Goal: Task Accomplishment & Management: Complete application form

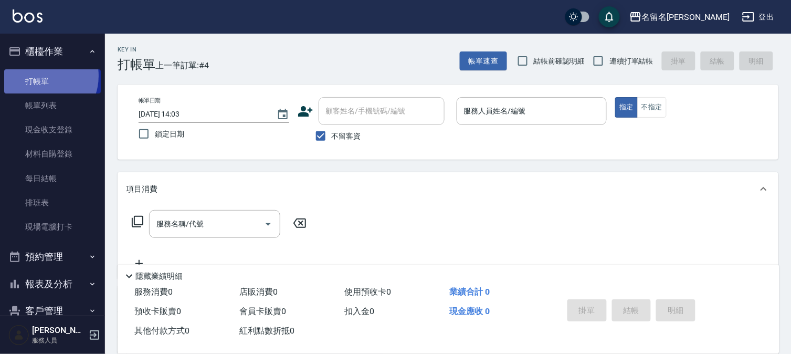
click at [41, 76] on link "打帳單" at bounding box center [52, 81] width 97 height 24
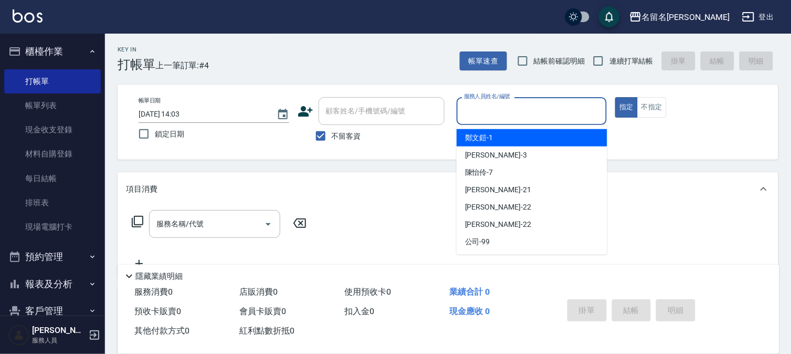
click at [468, 110] on input "服務人員姓名/編號" at bounding box center [532, 111] width 141 height 18
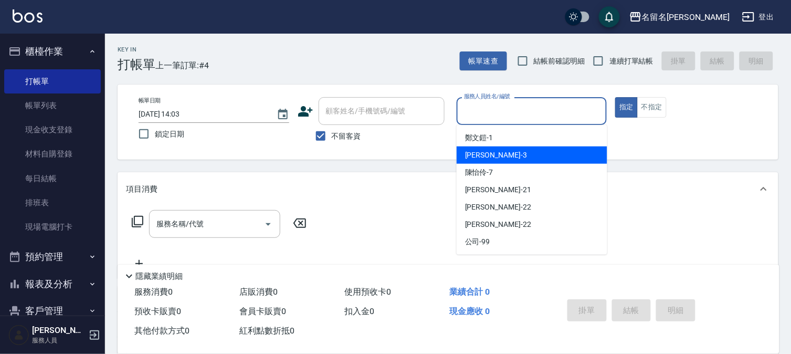
click at [484, 152] on span "[PERSON_NAME]-3" at bounding box center [496, 155] width 62 height 11
type input "[PERSON_NAME]-3"
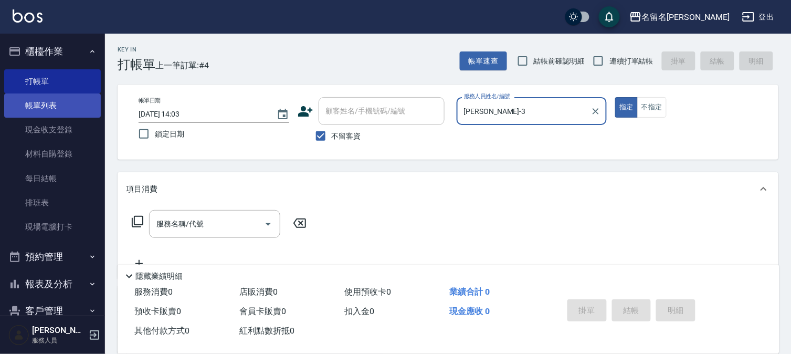
click at [48, 107] on link "帳單列表" at bounding box center [52, 105] width 97 height 24
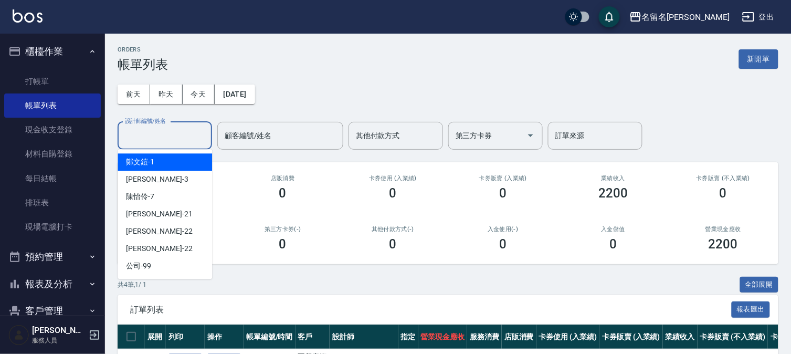
click at [170, 140] on input "設計師編號/姓名" at bounding box center [164, 136] width 85 height 18
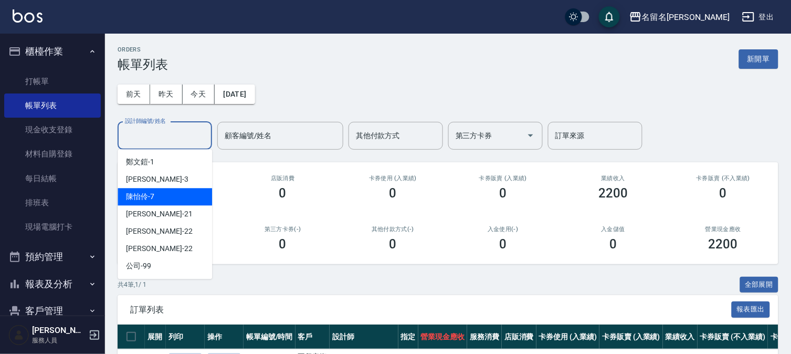
click at [163, 190] on div "[PERSON_NAME]-7" at bounding box center [165, 196] width 95 height 17
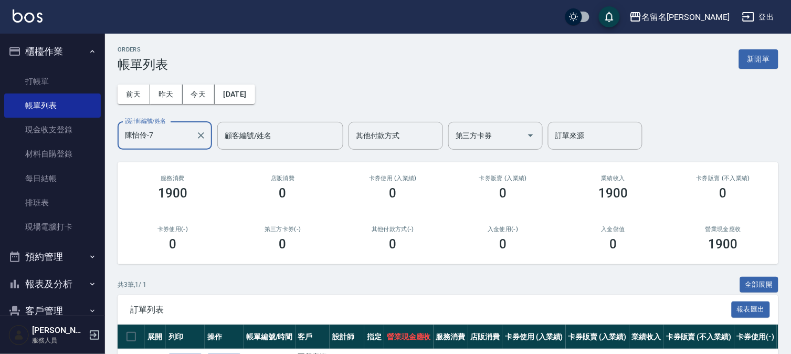
click at [162, 143] on input "陳怡伶-7" at bounding box center [156, 136] width 69 height 18
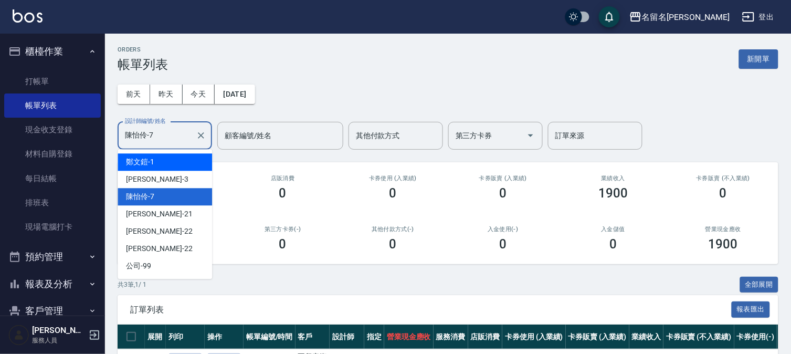
click at [176, 140] on input "陳怡伶-7" at bounding box center [156, 136] width 69 height 18
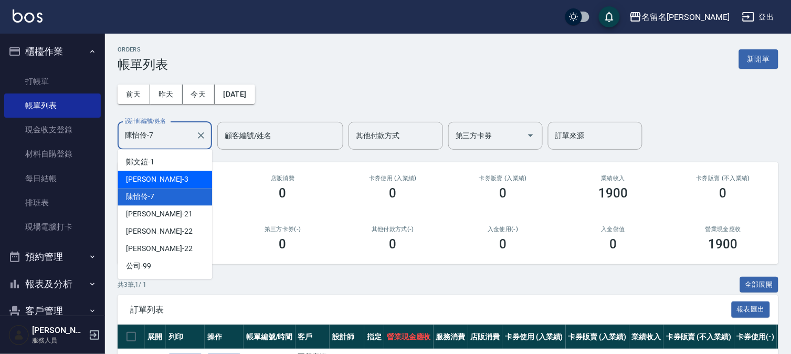
click at [162, 180] on div "[PERSON_NAME]-3" at bounding box center [165, 179] width 95 height 17
type input "[PERSON_NAME]-3"
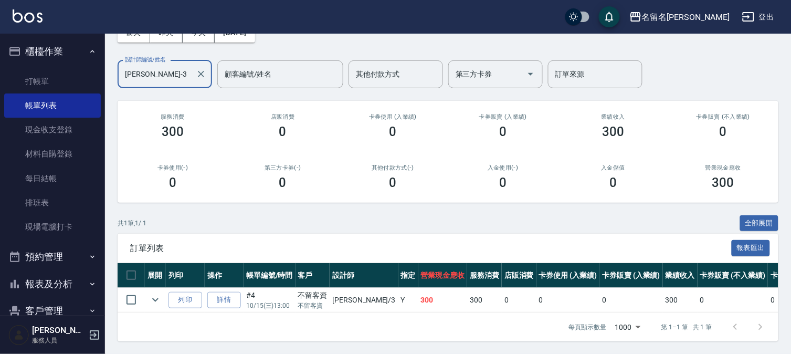
scroll to position [70, 0]
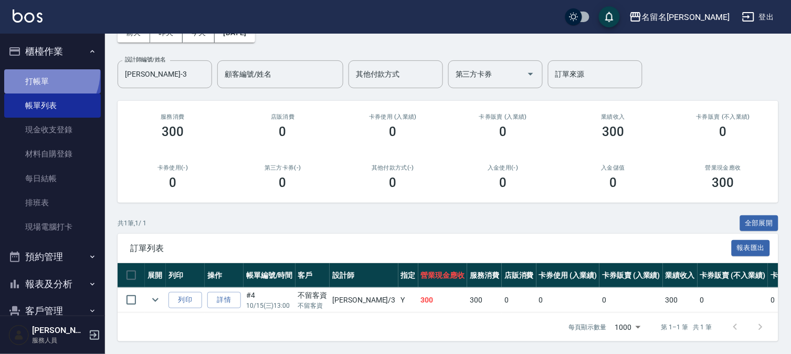
click at [39, 72] on link "打帳單" at bounding box center [52, 81] width 97 height 24
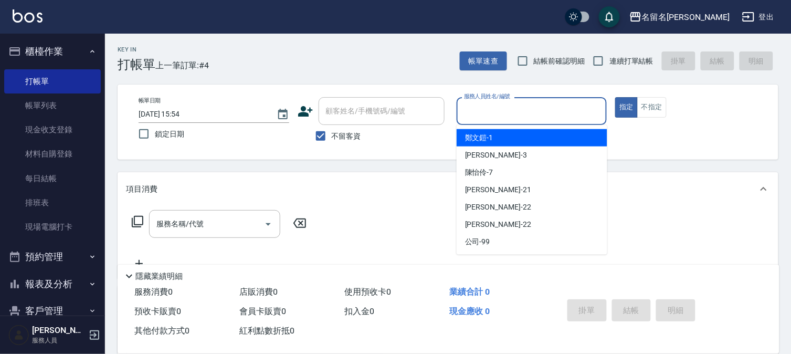
click at [487, 116] on input "服務人員姓名/編號" at bounding box center [532, 111] width 141 height 18
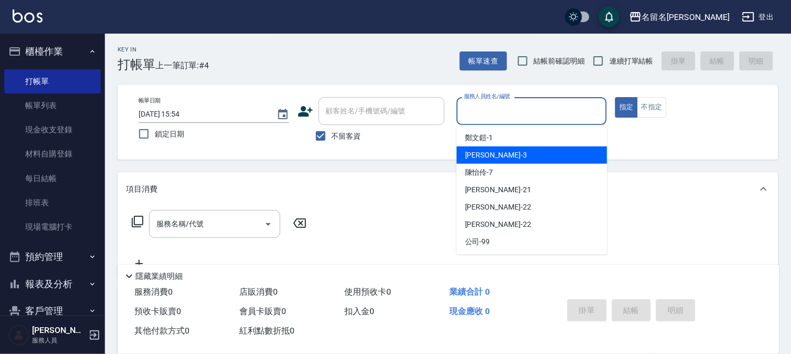
click at [482, 154] on span "[PERSON_NAME]-3" at bounding box center [496, 155] width 62 height 11
type input "[PERSON_NAME]-3"
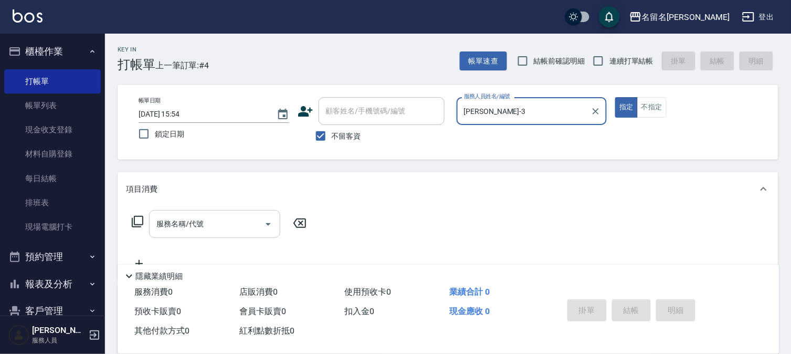
click at [216, 214] on div "服務名稱/代號" at bounding box center [214, 224] width 131 height 28
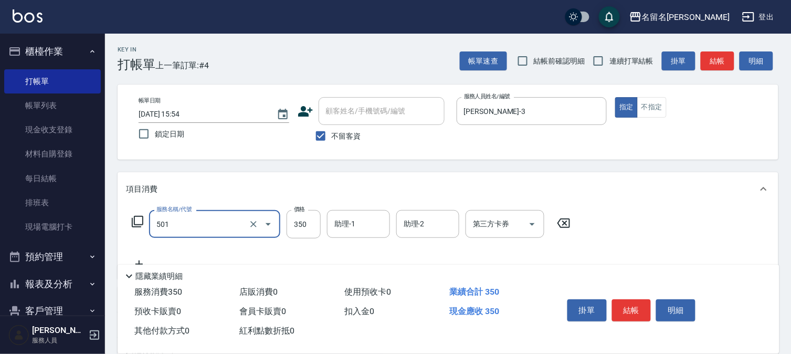
type input "P.S洗髮(501)"
click at [354, 220] on input "助理-1" at bounding box center [359, 224] width 54 height 18
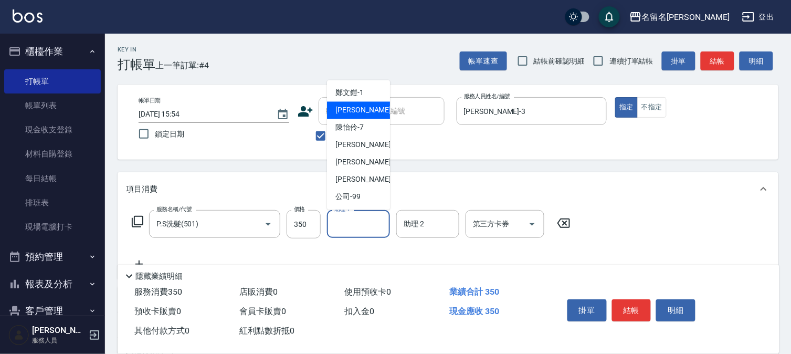
click at [347, 117] on div "[PERSON_NAME]-3" at bounding box center [358, 110] width 63 height 17
type input "[PERSON_NAME]-3"
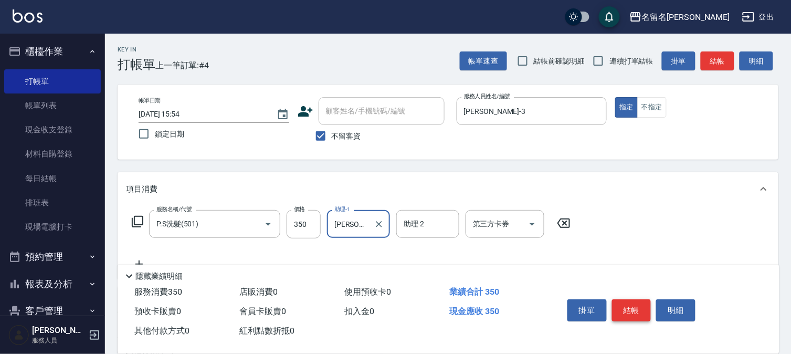
click at [628, 308] on button "結帳" at bounding box center [631, 310] width 39 height 22
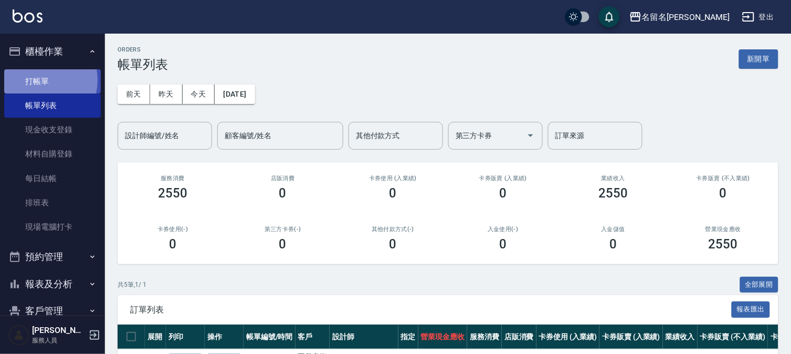
click at [39, 80] on link "打帳單" at bounding box center [52, 81] width 97 height 24
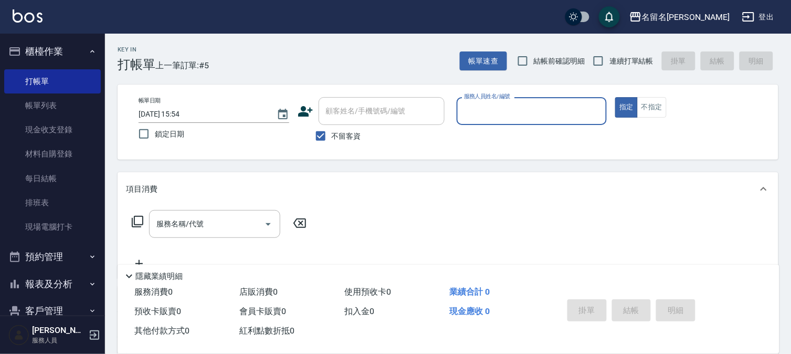
drag, startPoint x: 518, startPoint y: 117, endPoint x: 522, endPoint y: 131, distance: 14.8
click at [522, 123] on div "服務人員姓名/編號" at bounding box center [532, 111] width 151 height 28
click at [503, 114] on input "服務人員姓名/編號" at bounding box center [532, 111] width 141 height 18
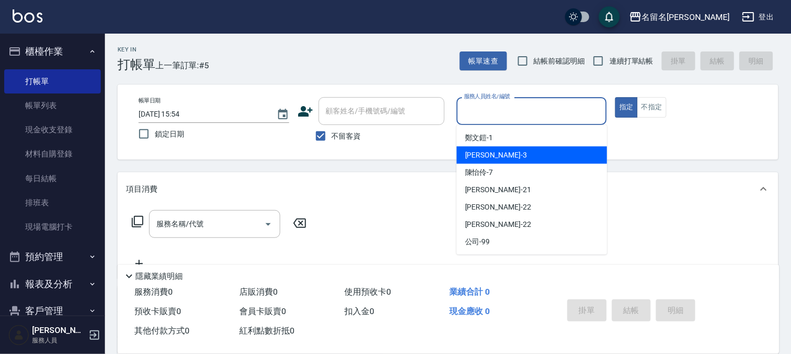
click at [501, 150] on div "[PERSON_NAME]-3" at bounding box center [532, 155] width 151 height 17
type input "[PERSON_NAME]-3"
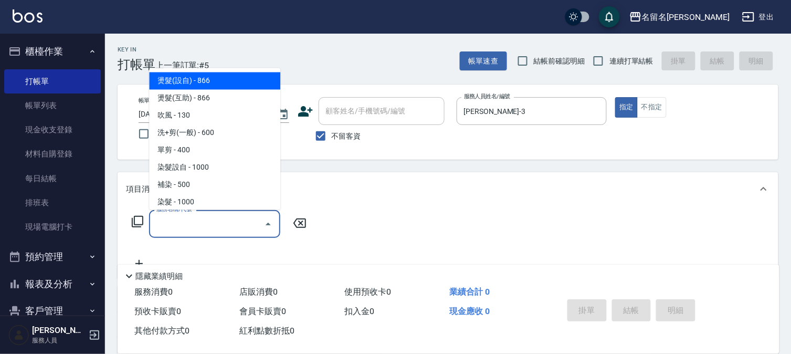
click at [180, 222] on input "服務名稱/代號" at bounding box center [207, 224] width 106 height 18
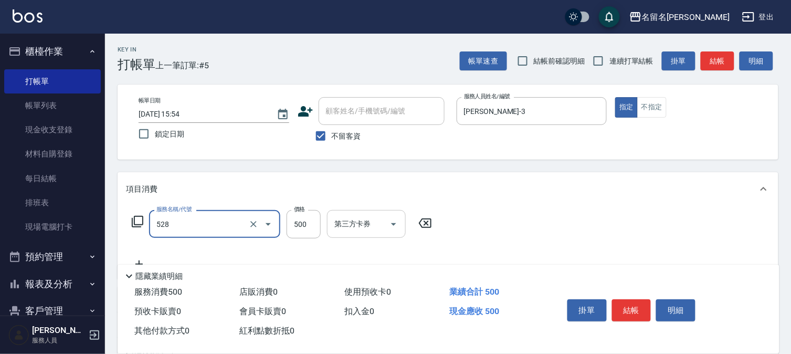
type input "頭皮養護B(528)"
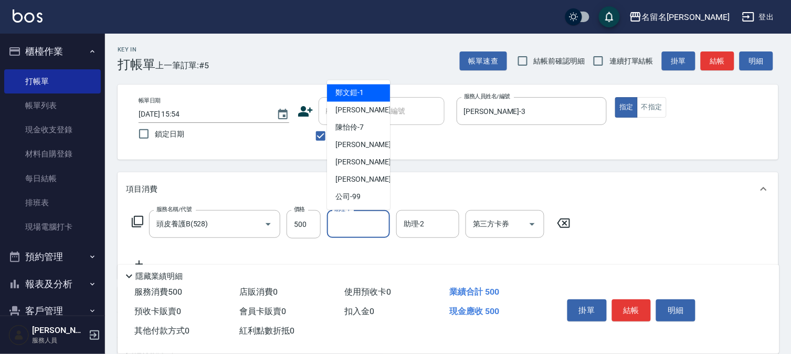
click at [332, 220] on input "助理-1" at bounding box center [359, 224] width 54 height 18
click at [352, 111] on span "[PERSON_NAME]-3" at bounding box center [367, 110] width 62 height 11
type input "[PERSON_NAME]-3"
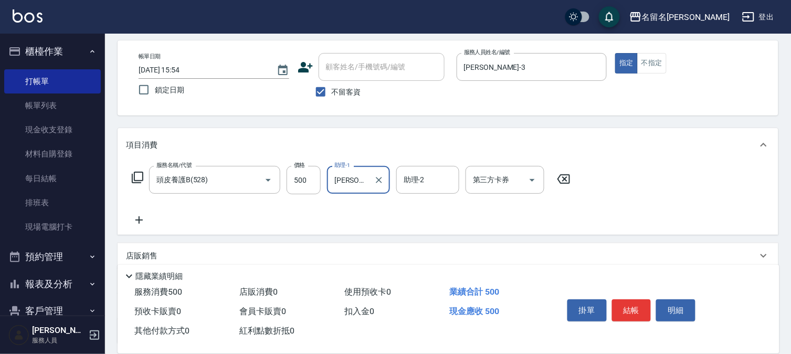
scroll to position [117, 0]
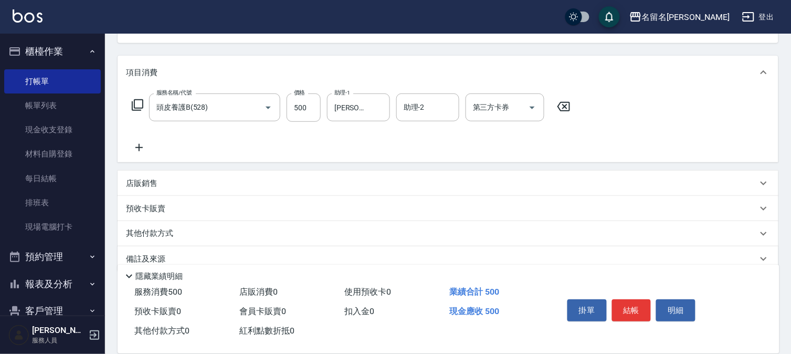
click at [143, 144] on icon at bounding box center [139, 147] width 26 height 13
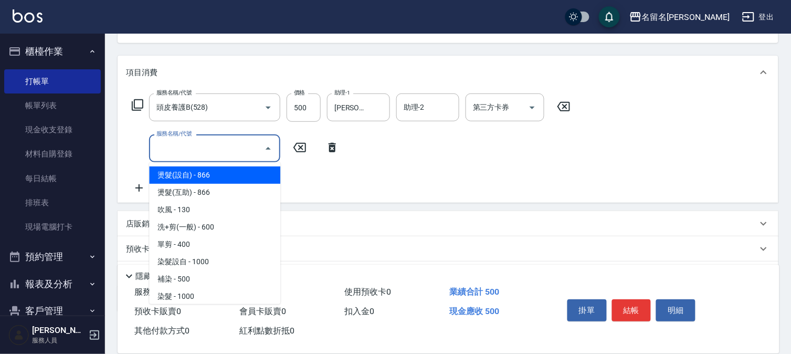
click at [171, 146] on input "服務名稱/代號" at bounding box center [207, 148] width 106 height 18
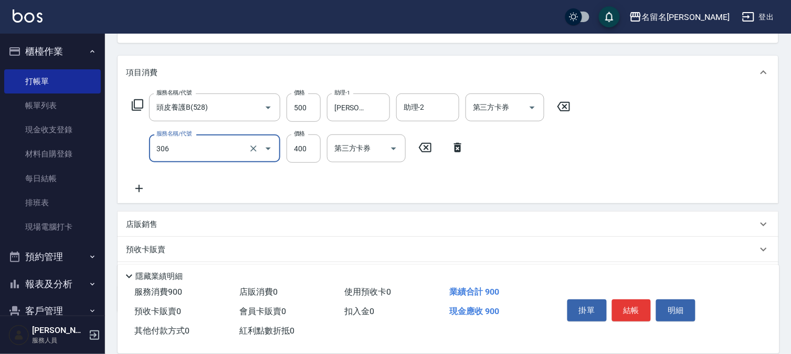
type input "單剪(306)"
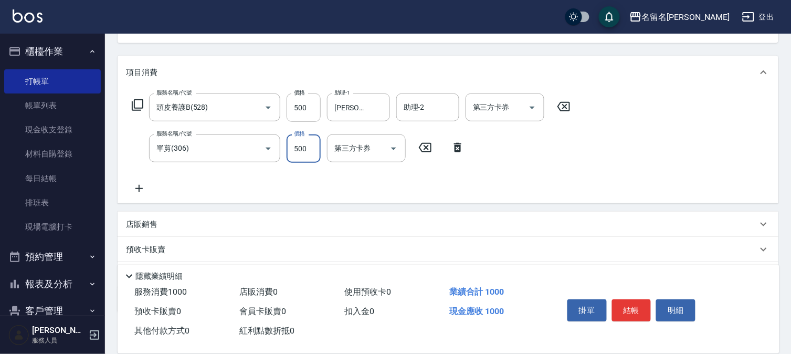
type input "500"
click at [364, 151] on input "第三方卡券" at bounding box center [359, 148] width 54 height 18
click at [451, 195] on div "服務名稱/代號 頭皮養護B(528) 服務名稱/代號 價格 500 價格 助理-1 [PERSON_NAME]-3 助理-1 助理-2 助理-2 第三方卡券 …" at bounding box center [448, 146] width 661 height 114
click at [622, 305] on button "結帳" at bounding box center [631, 310] width 39 height 22
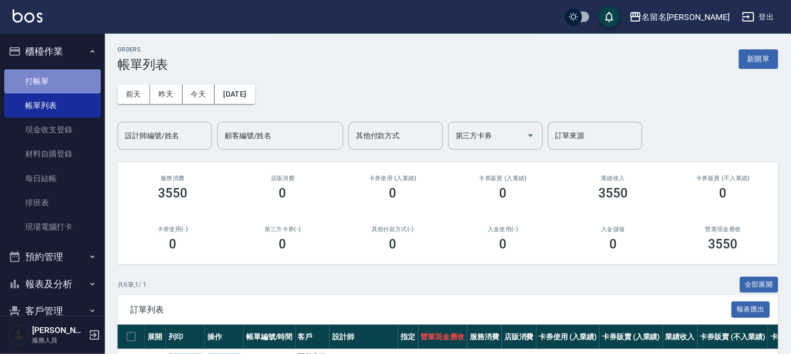
click at [56, 75] on link "打帳單" at bounding box center [52, 81] width 97 height 24
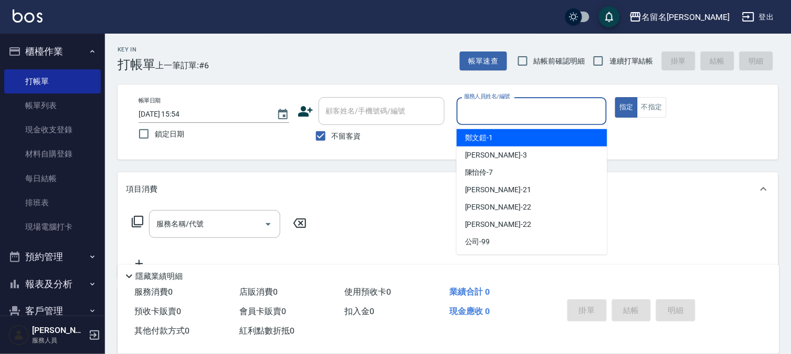
drag, startPoint x: 491, startPoint y: 109, endPoint x: 496, endPoint y: 158, distance: 48.6
click at [494, 112] on input "服務人員姓名/編號" at bounding box center [532, 111] width 141 height 18
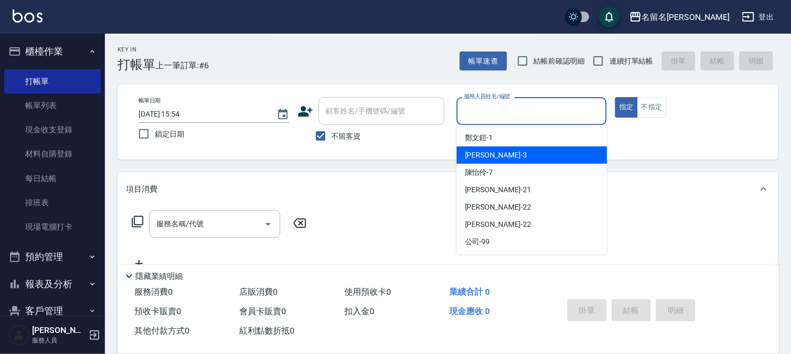
click at [494, 158] on span "[PERSON_NAME]-3" at bounding box center [496, 155] width 62 height 11
type input "[PERSON_NAME]-3"
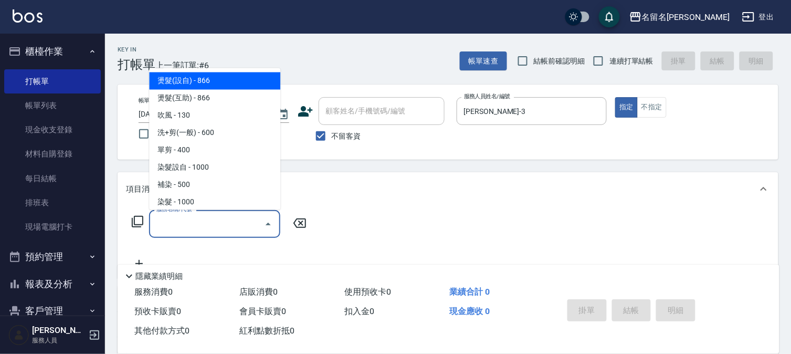
click at [211, 218] on input "服務名稱/代號" at bounding box center [207, 224] width 106 height 18
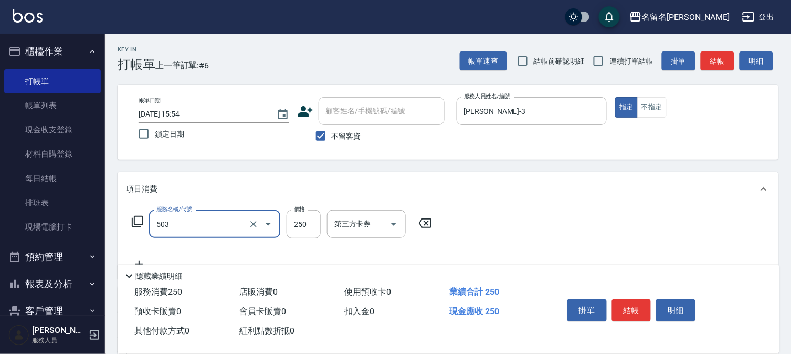
type input "指定洗髮(503)"
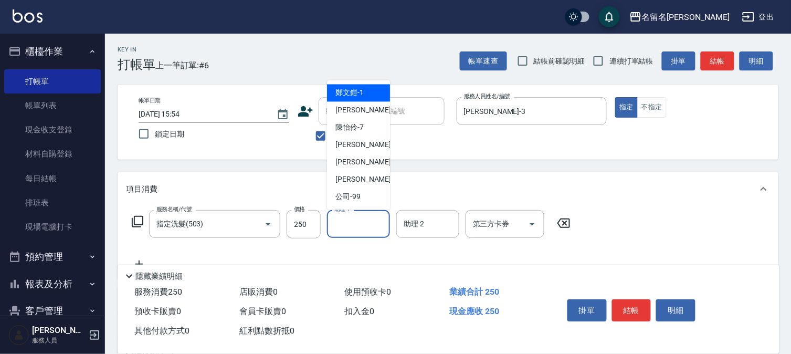
click at [377, 215] on input "助理-1" at bounding box center [359, 224] width 54 height 18
click at [352, 106] on span "[PERSON_NAME]-3" at bounding box center [367, 110] width 62 height 11
type input "[PERSON_NAME]-3"
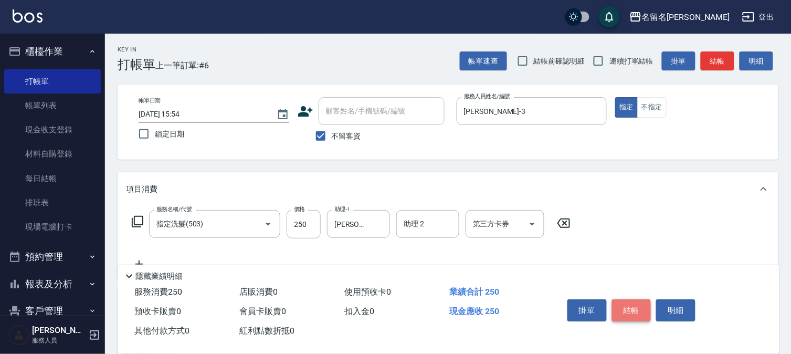
click at [638, 300] on button "結帳" at bounding box center [631, 310] width 39 height 22
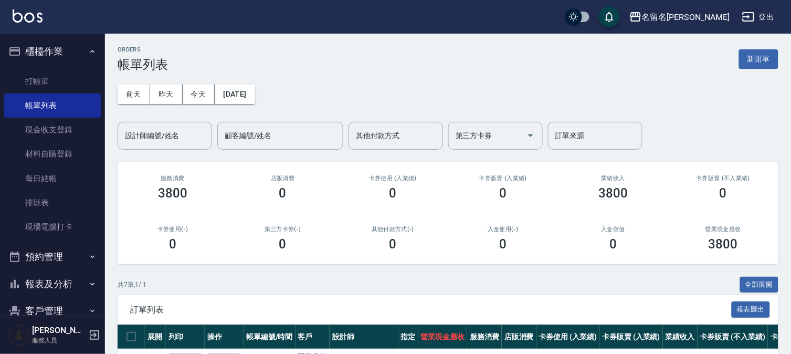
click at [51, 287] on button "報表及分析" at bounding box center [52, 283] width 97 height 27
click at [46, 312] on link "報表目錄" at bounding box center [52, 313] width 97 height 24
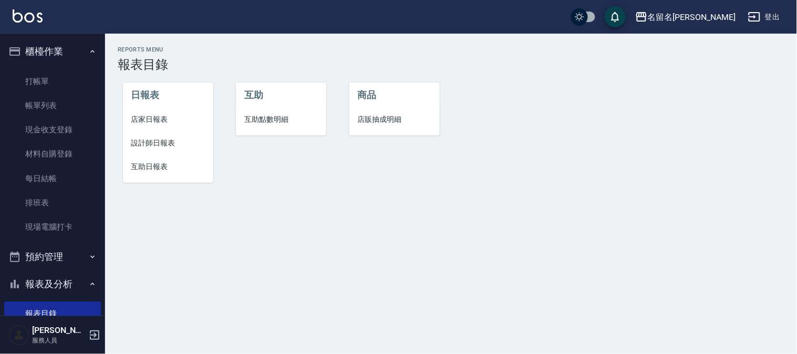
click at [149, 138] on span "設計師日報表" at bounding box center [168, 143] width 74 height 11
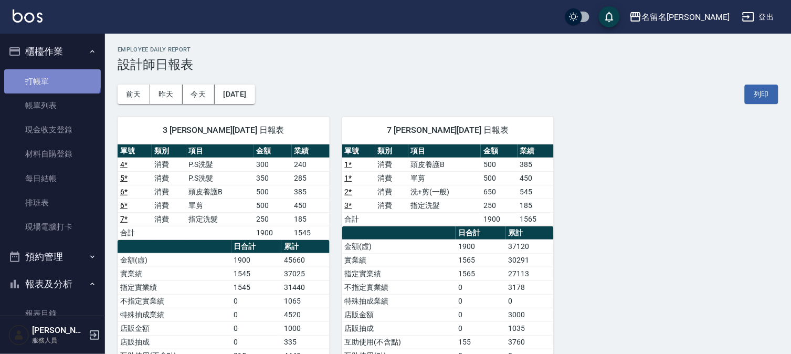
click at [51, 77] on link "打帳單" at bounding box center [52, 81] width 97 height 24
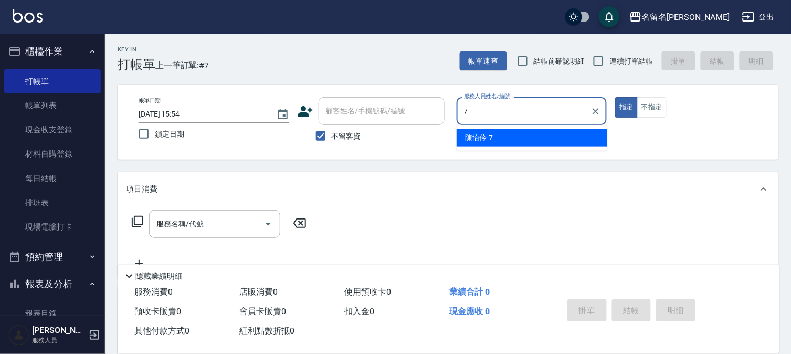
type input "陳怡伶-7"
type button "true"
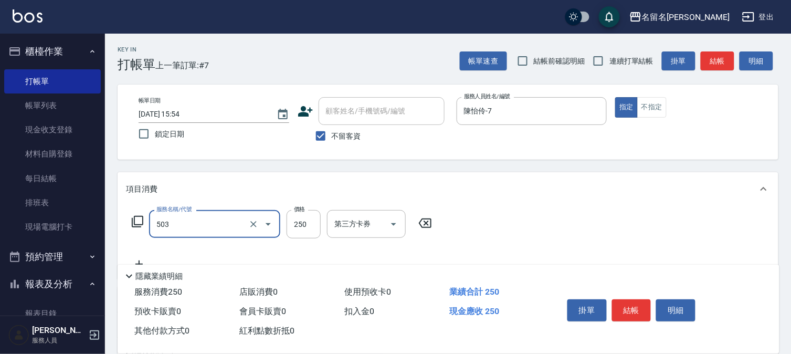
type input "指定洗髮(503)"
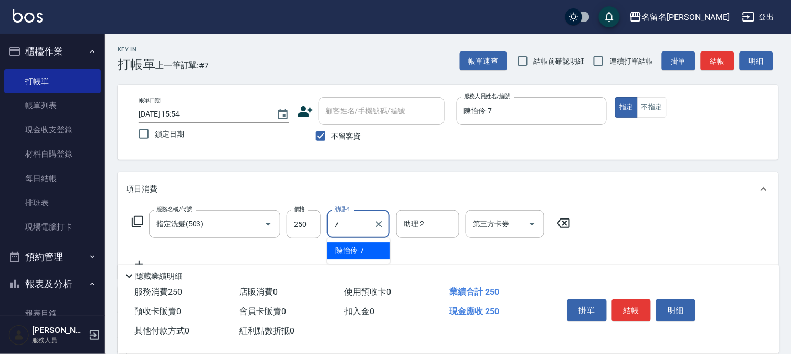
type input "陳怡伶-7"
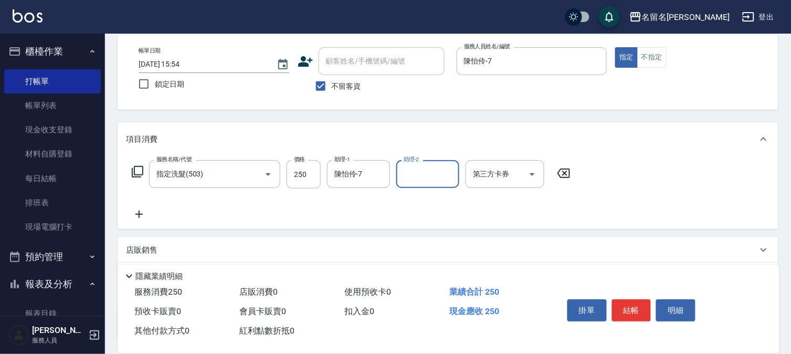
scroll to position [117, 0]
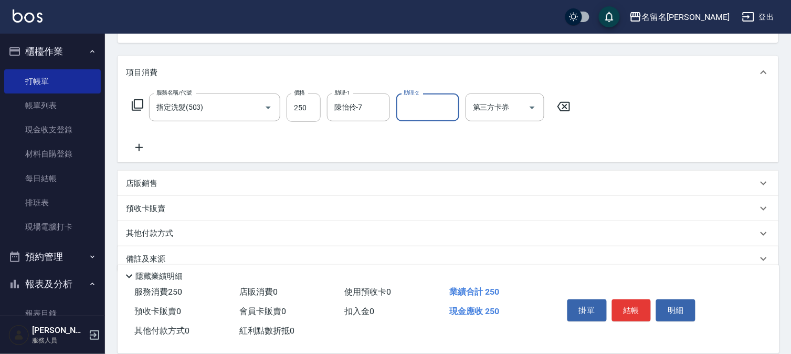
click at [142, 148] on icon at bounding box center [139, 147] width 26 height 13
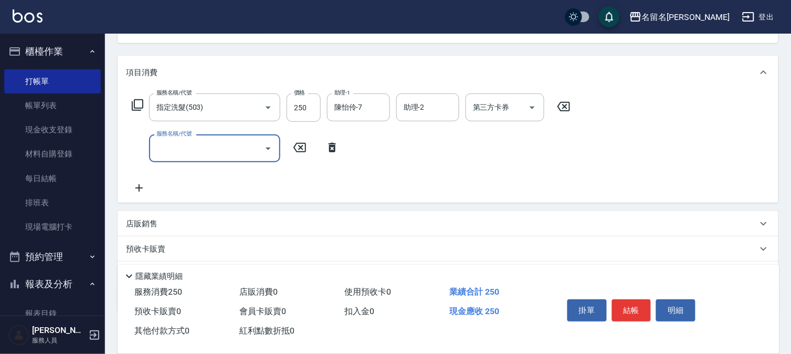
click at [171, 149] on input "服務名稱/代號" at bounding box center [207, 148] width 106 height 18
type input "洗+剪(一般)(305)"
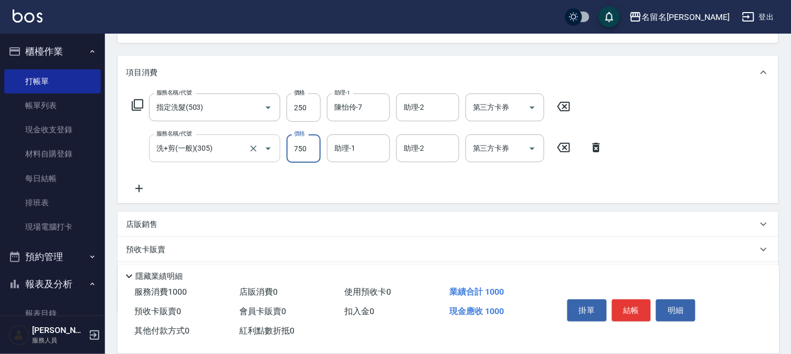
type input "750"
type input "陳怡伶-7"
click at [630, 310] on button "結帳" at bounding box center [631, 310] width 39 height 22
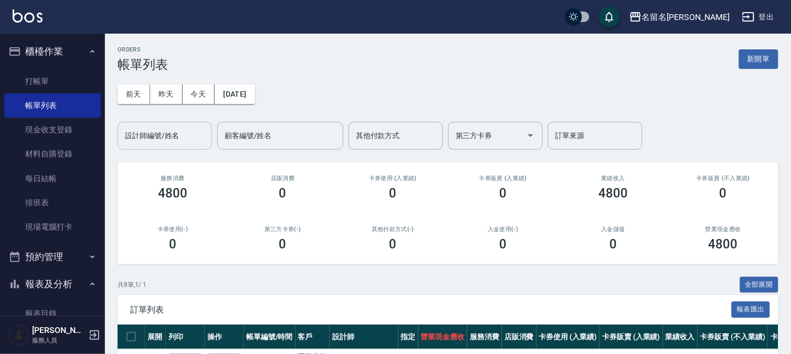
click at [150, 140] on input "設計師編號/姓名" at bounding box center [164, 136] width 85 height 18
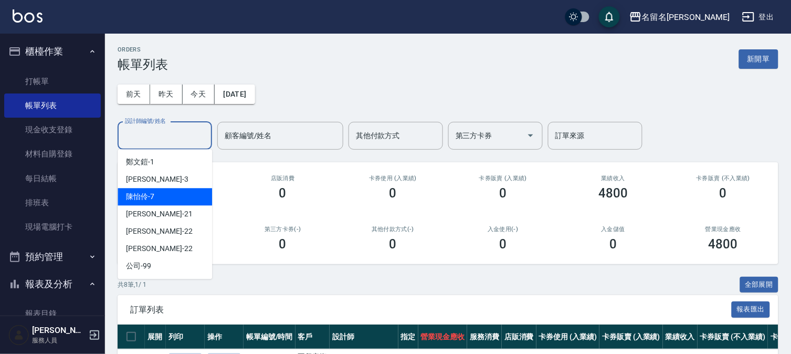
click at [163, 197] on div "[PERSON_NAME]-7" at bounding box center [165, 196] width 95 height 17
type input "陳怡伶-7"
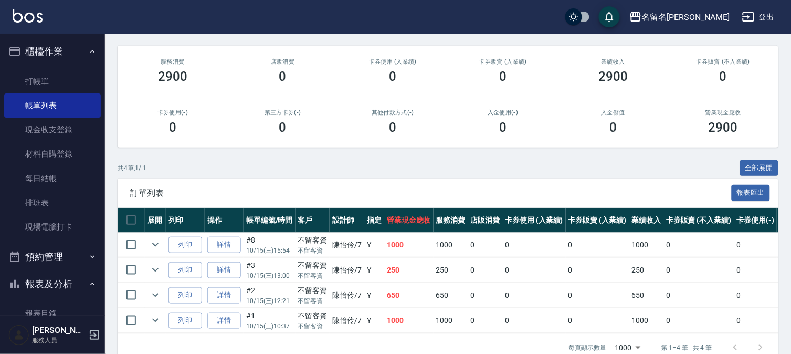
scroll to position [117, 0]
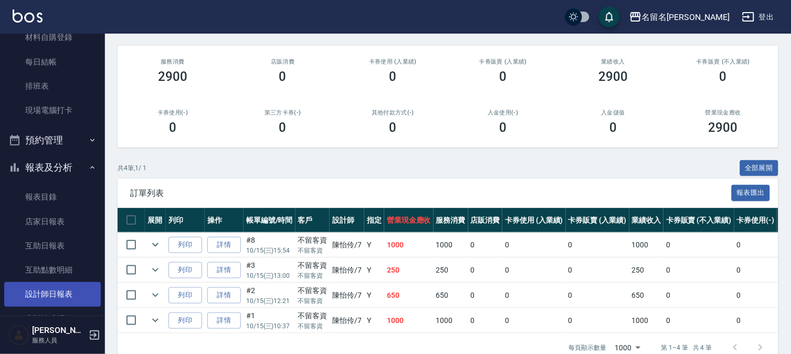
click at [55, 288] on link "設計師日報表" at bounding box center [52, 294] width 97 height 24
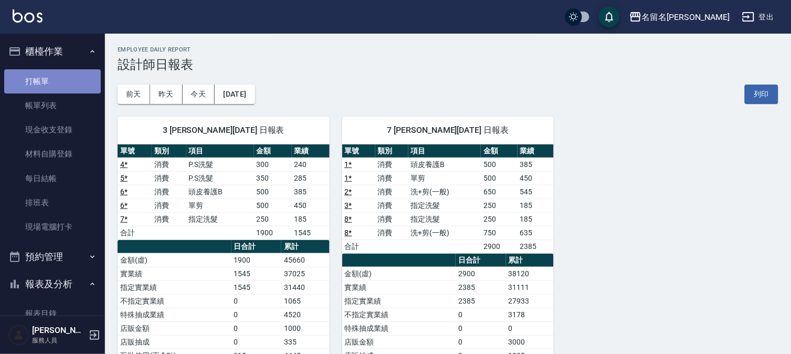
click at [65, 82] on link "打帳單" at bounding box center [52, 81] width 97 height 24
